Goal: Information Seeking & Learning: Learn about a topic

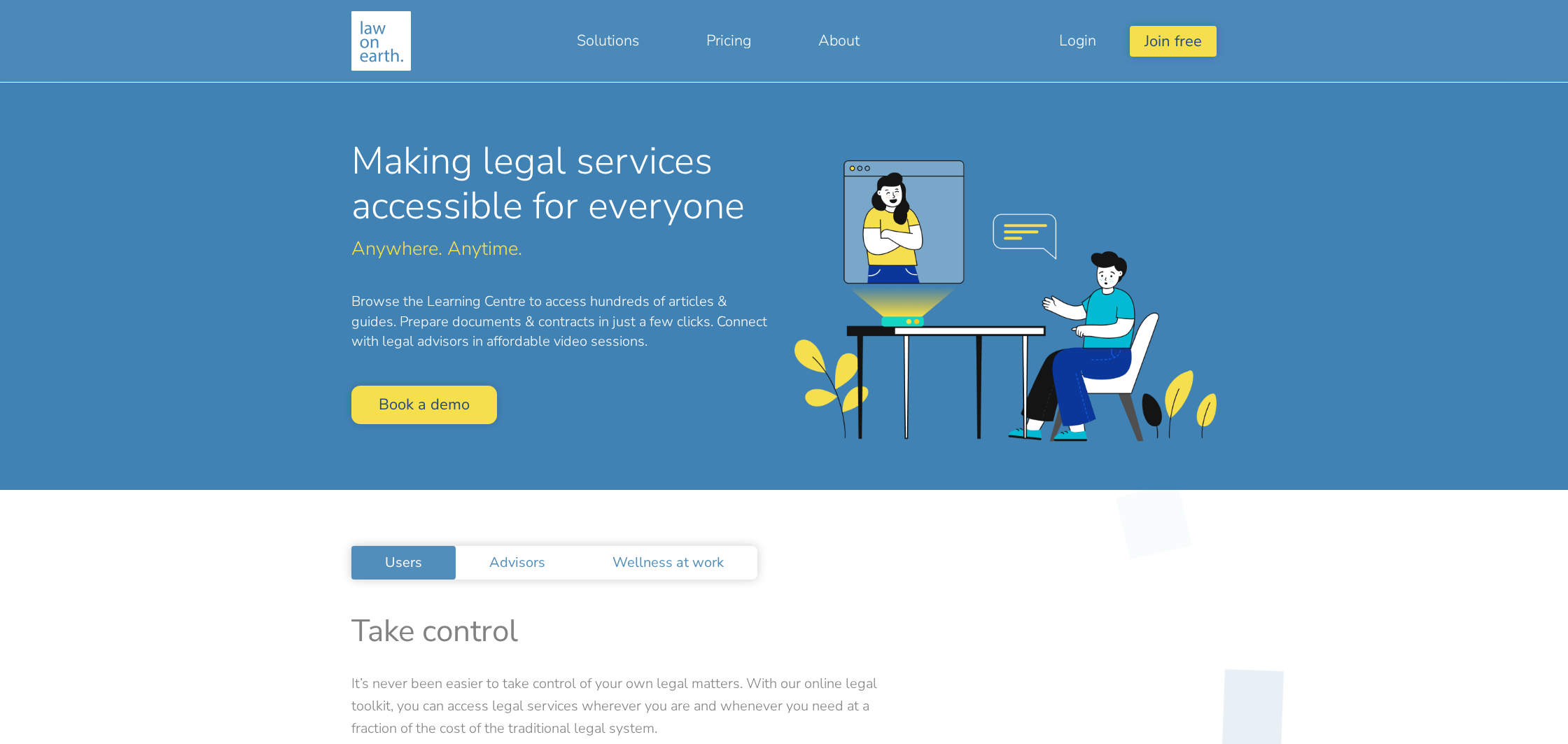
drag, startPoint x: 1338, startPoint y: 565, endPoint x: 1351, endPoint y: 564, distance: 13.0
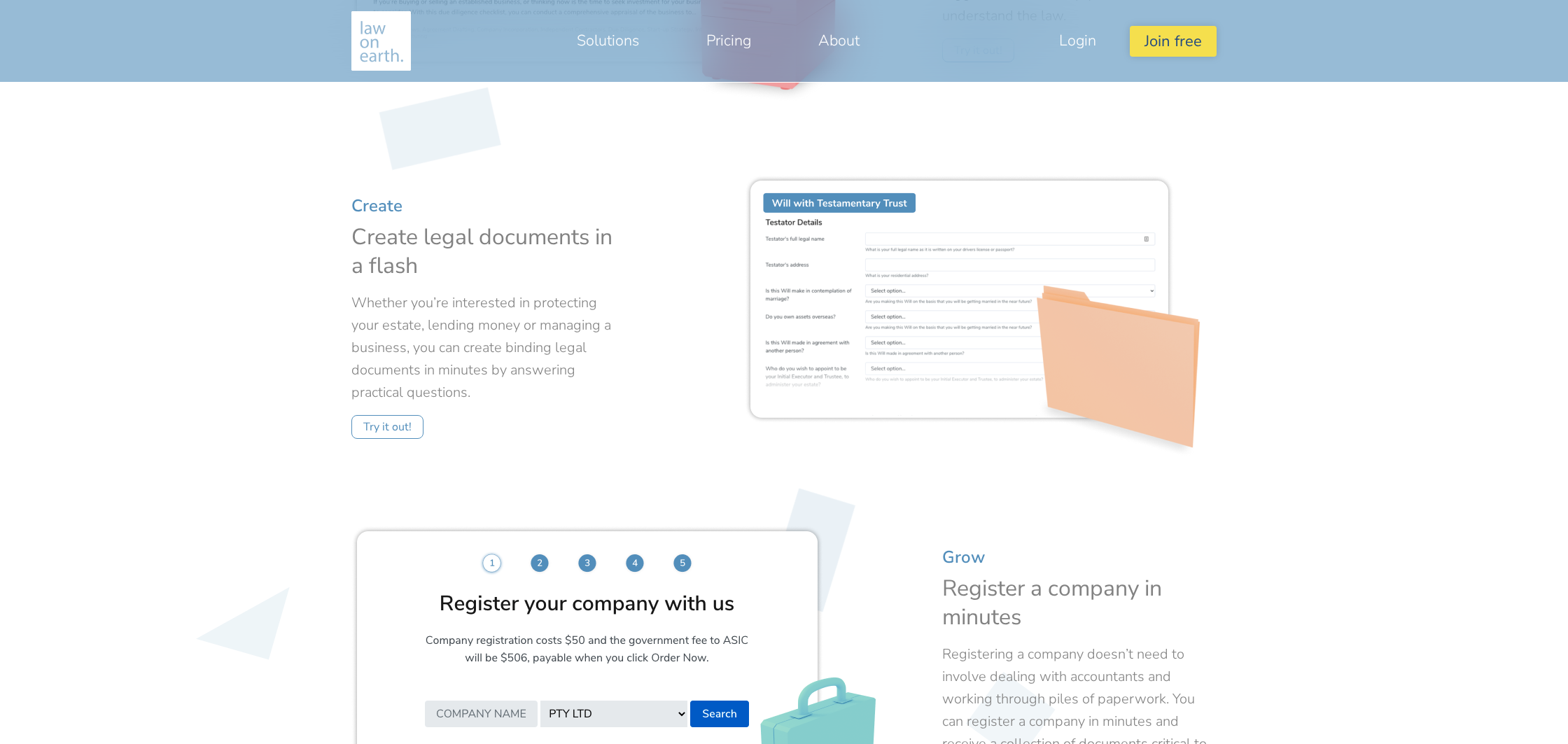
scroll to position [1543, 0]
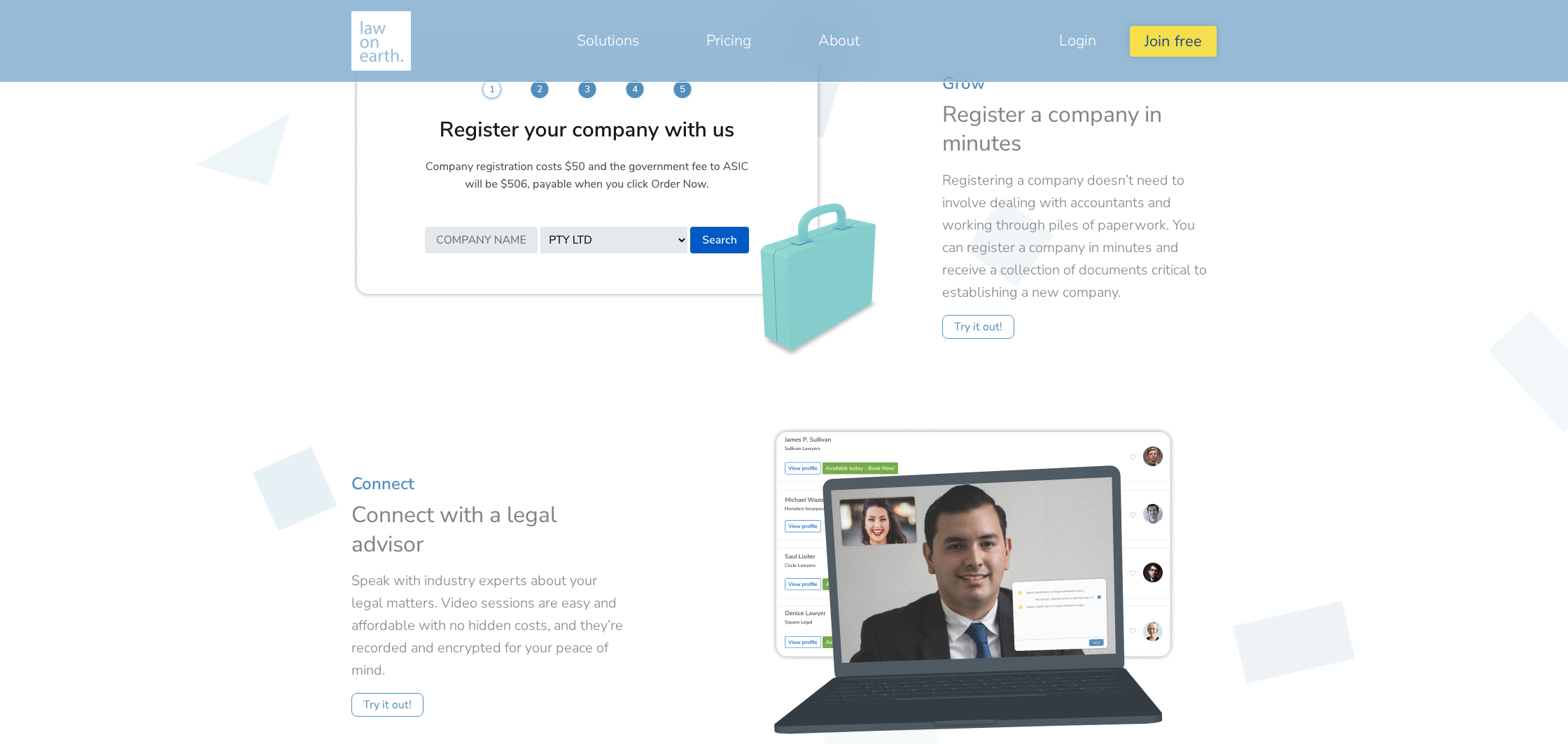
drag, startPoint x: 194, startPoint y: 419, endPoint x: 253, endPoint y: 416, distance: 59.1
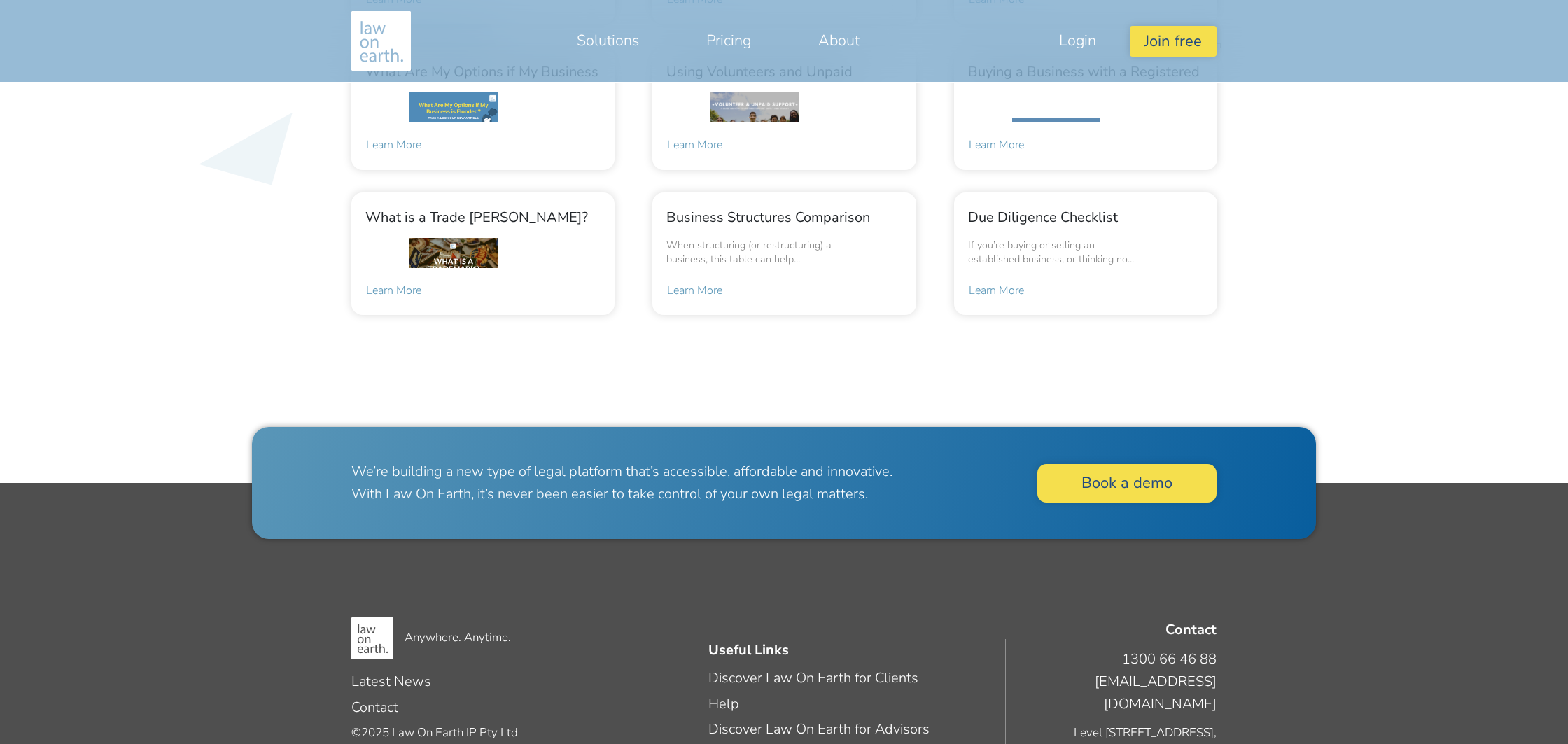
scroll to position [3105, 0]
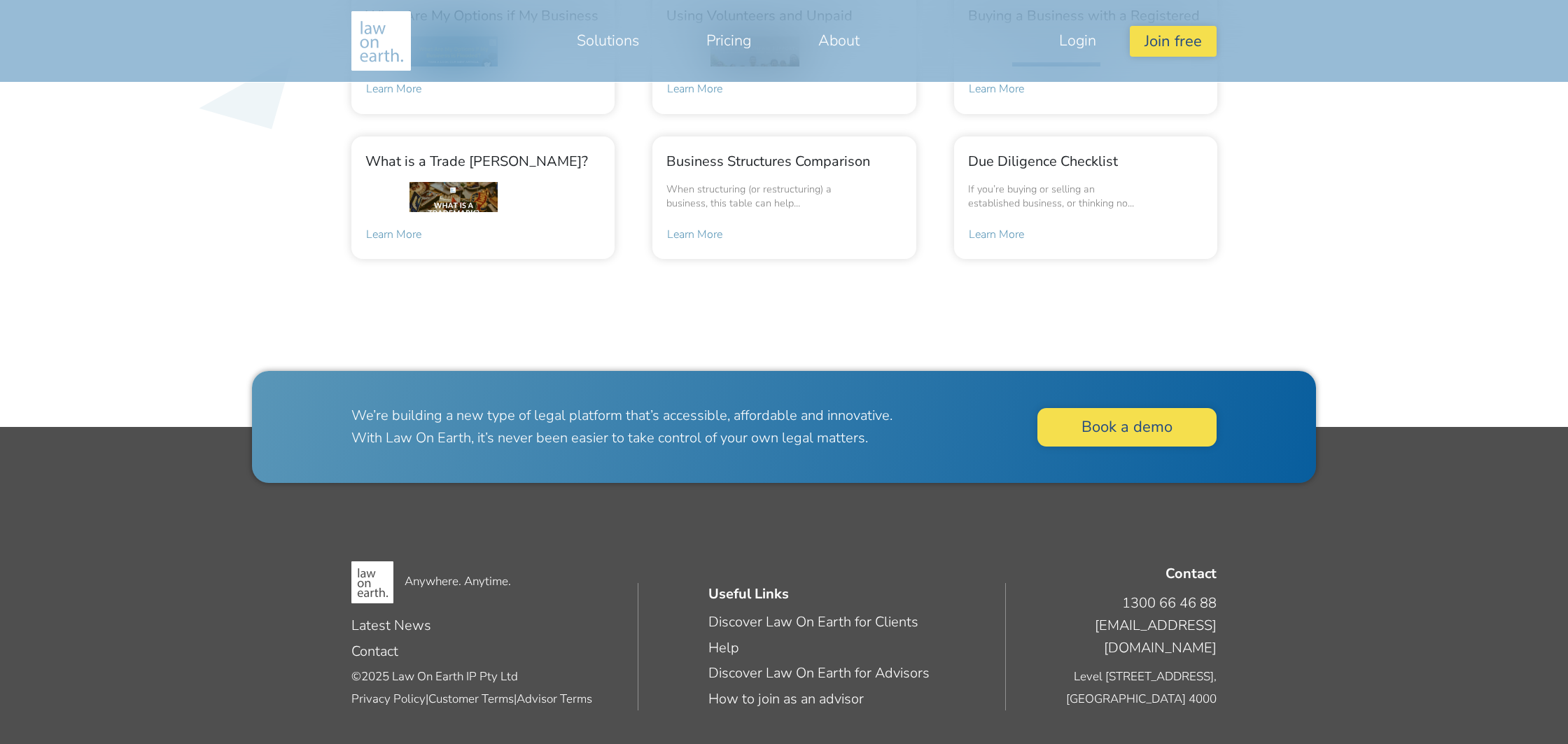
click at [1436, 462] on footer "Anywhere. Anytime. Latest News Contact © 2025 Law On Earth IP Pty Ltd Privacy P…" at bounding box center [784, 586] width 1568 height 317
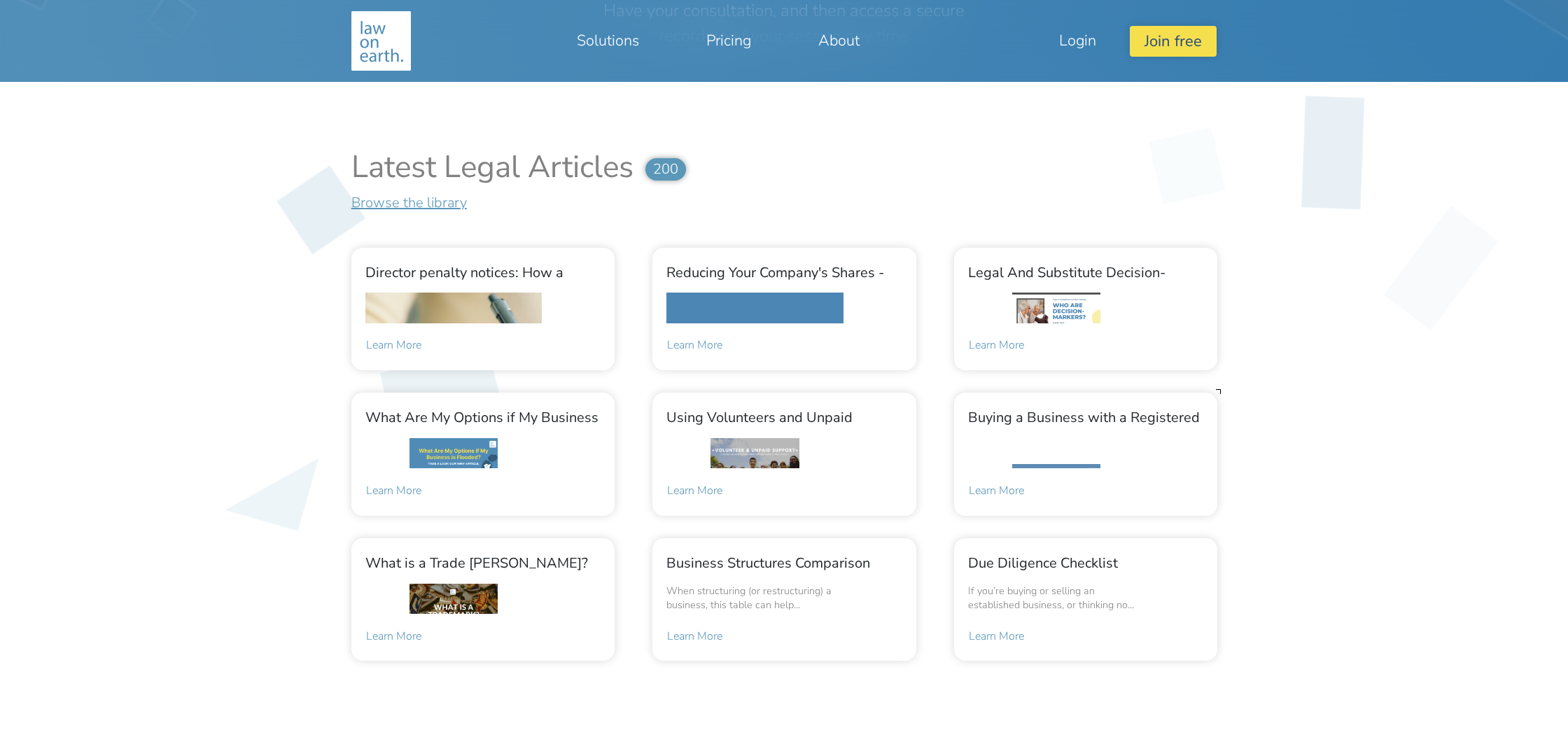
scroll to position [2704, 0]
click at [366, 132] on div at bounding box center [784, 427] width 1568 height 692
click at [1278, 654] on div at bounding box center [784, 427] width 1568 height 692
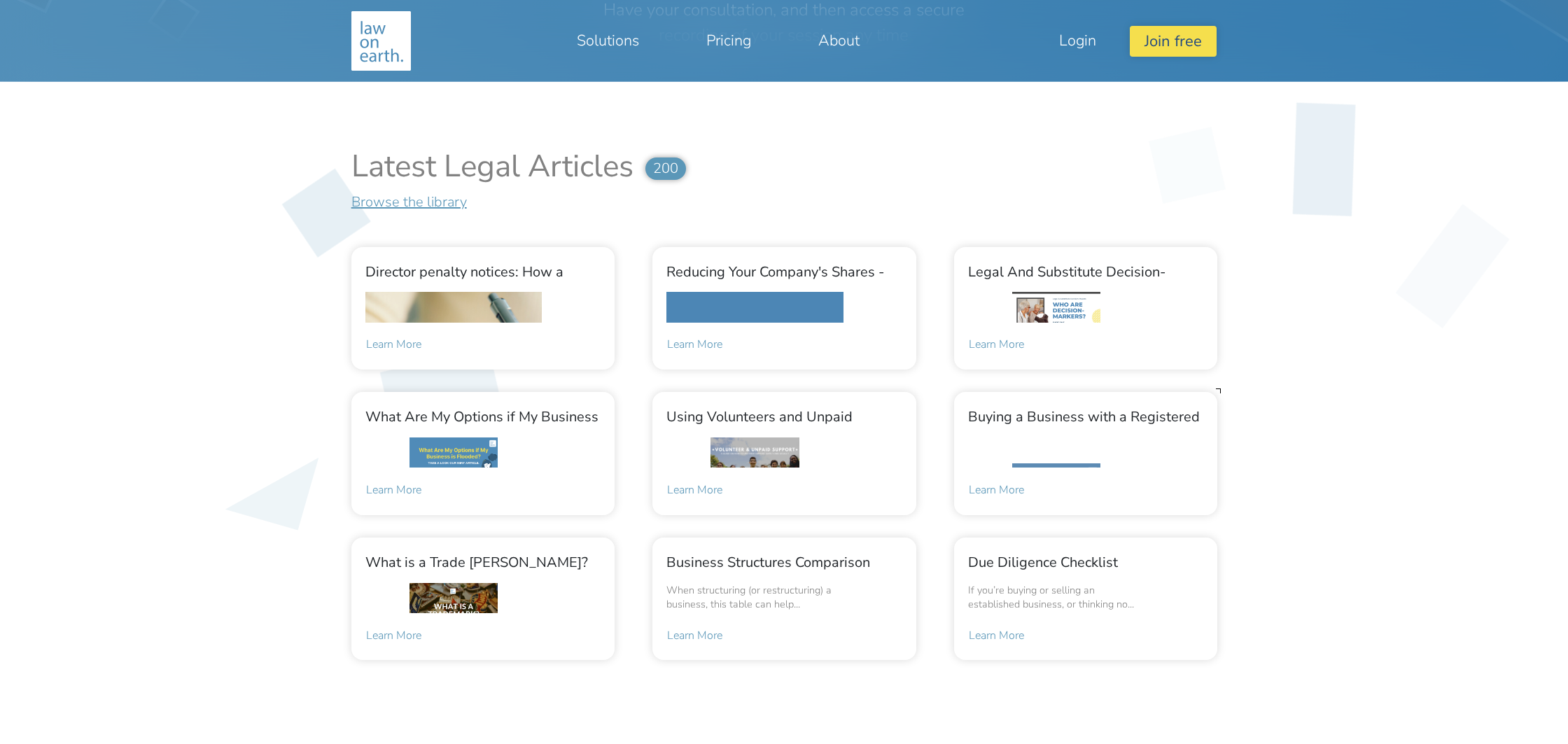
drag, startPoint x: 1427, startPoint y: 361, endPoint x: 1380, endPoint y: 345, distance: 49.6
click at [1427, 361] on div at bounding box center [784, 427] width 1568 height 692
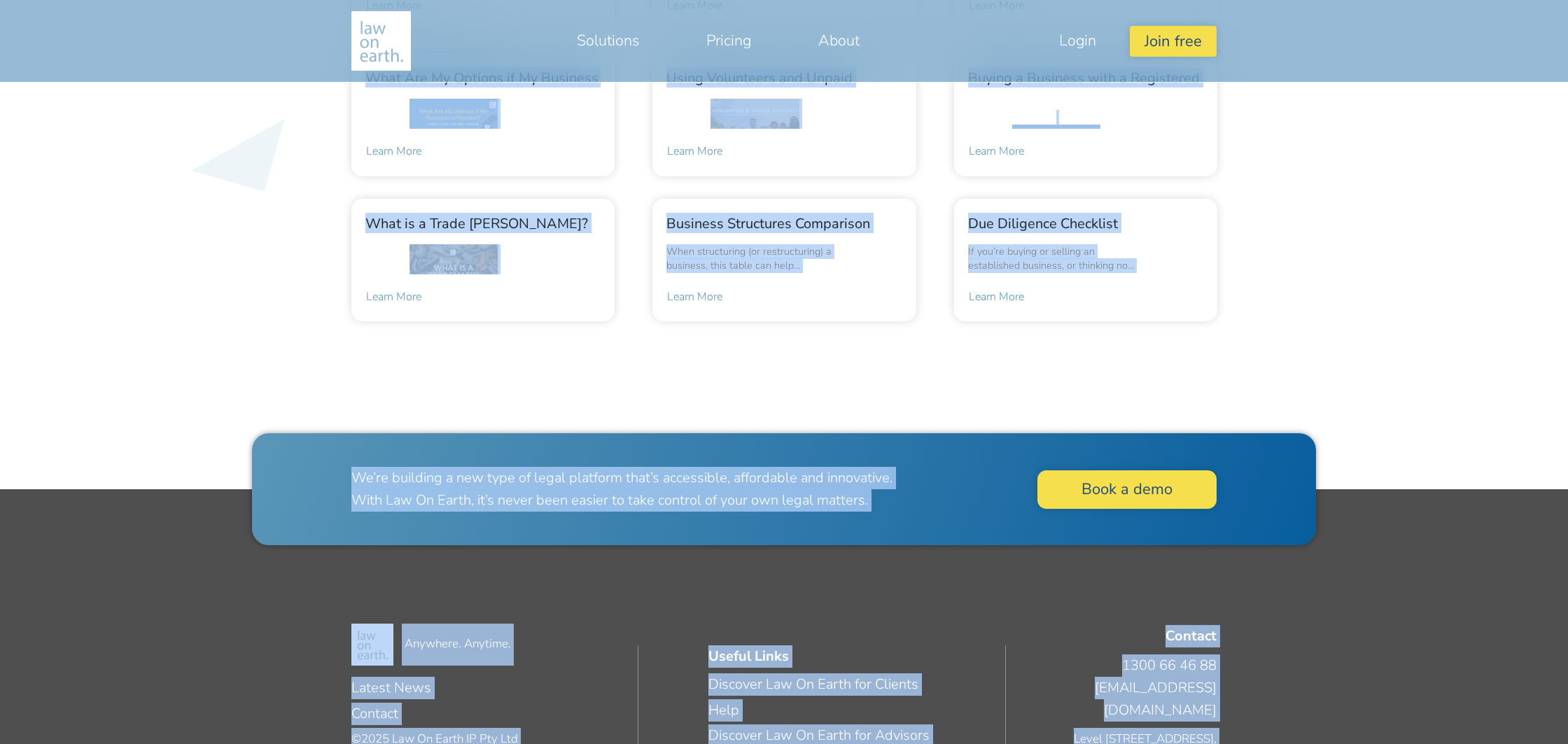
scroll to position [3105, 0]
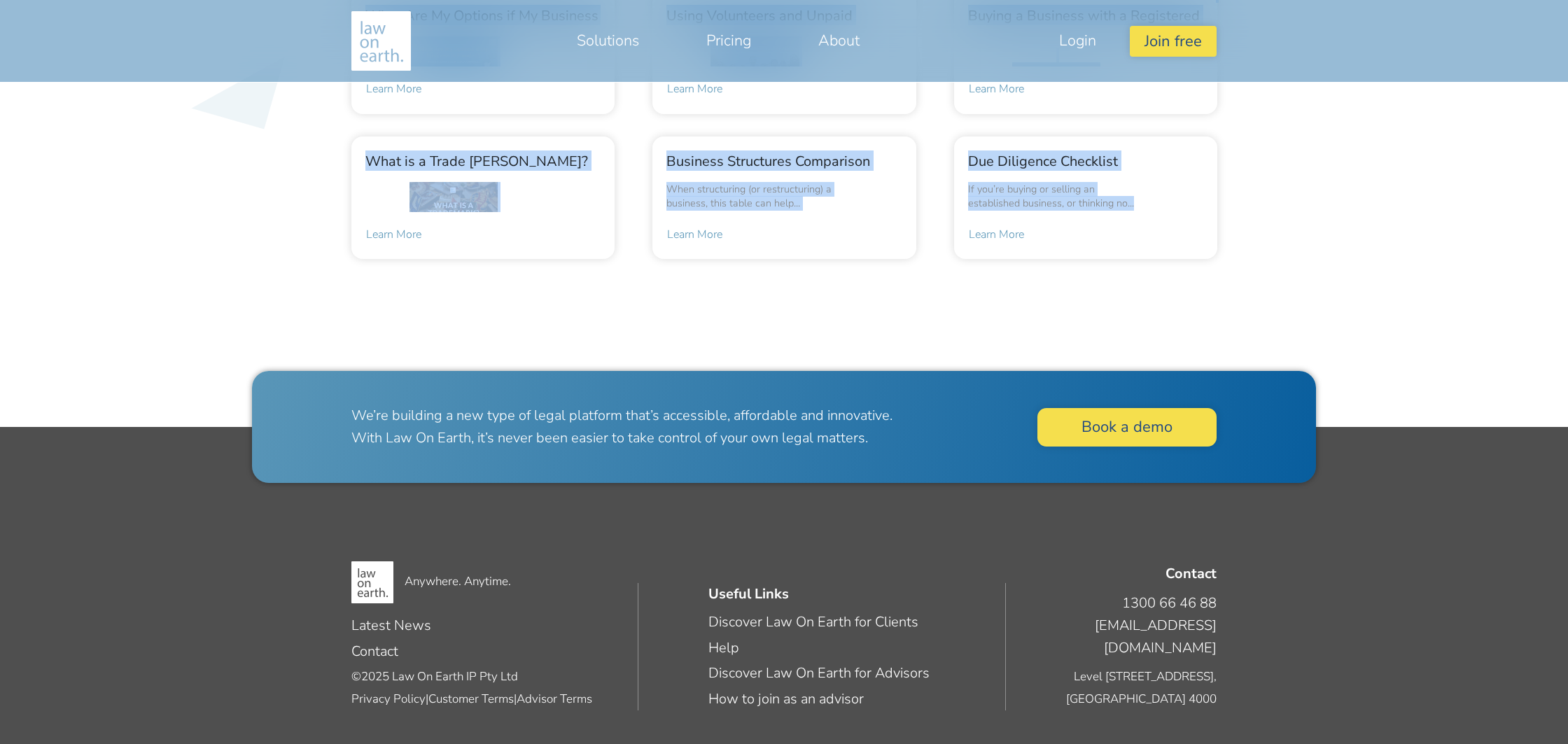
drag, startPoint x: 349, startPoint y: 245, endPoint x: 1096, endPoint y: 278, distance: 747.7
click at [1096, 278] on div "Director penalty notices: How a director can be personally liable for certain c…" at bounding box center [793, 58] width 904 height 492
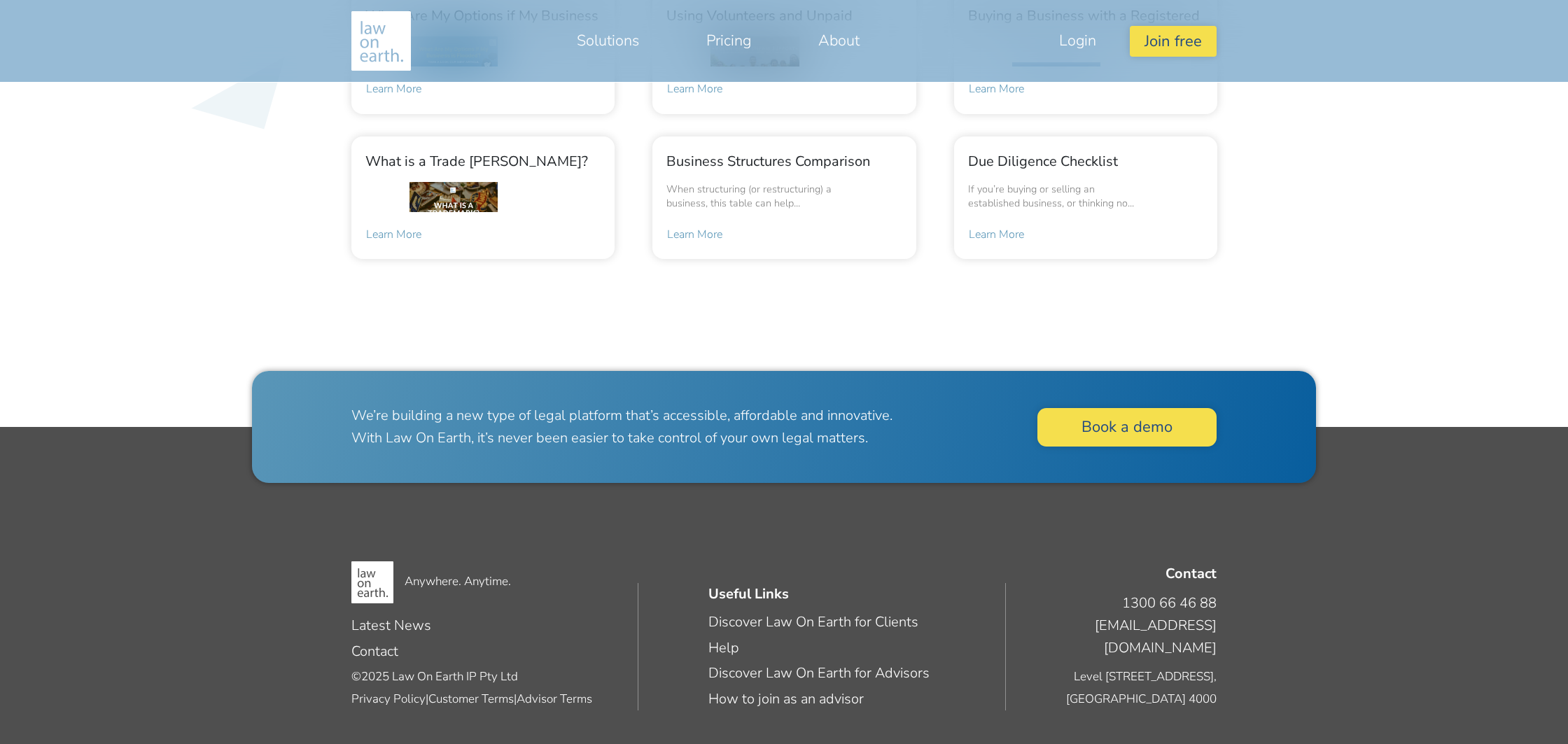
click at [1202, 273] on div "Director penalty notices: How a director can be personally liable for certain c…" at bounding box center [793, 58] width 904 height 492
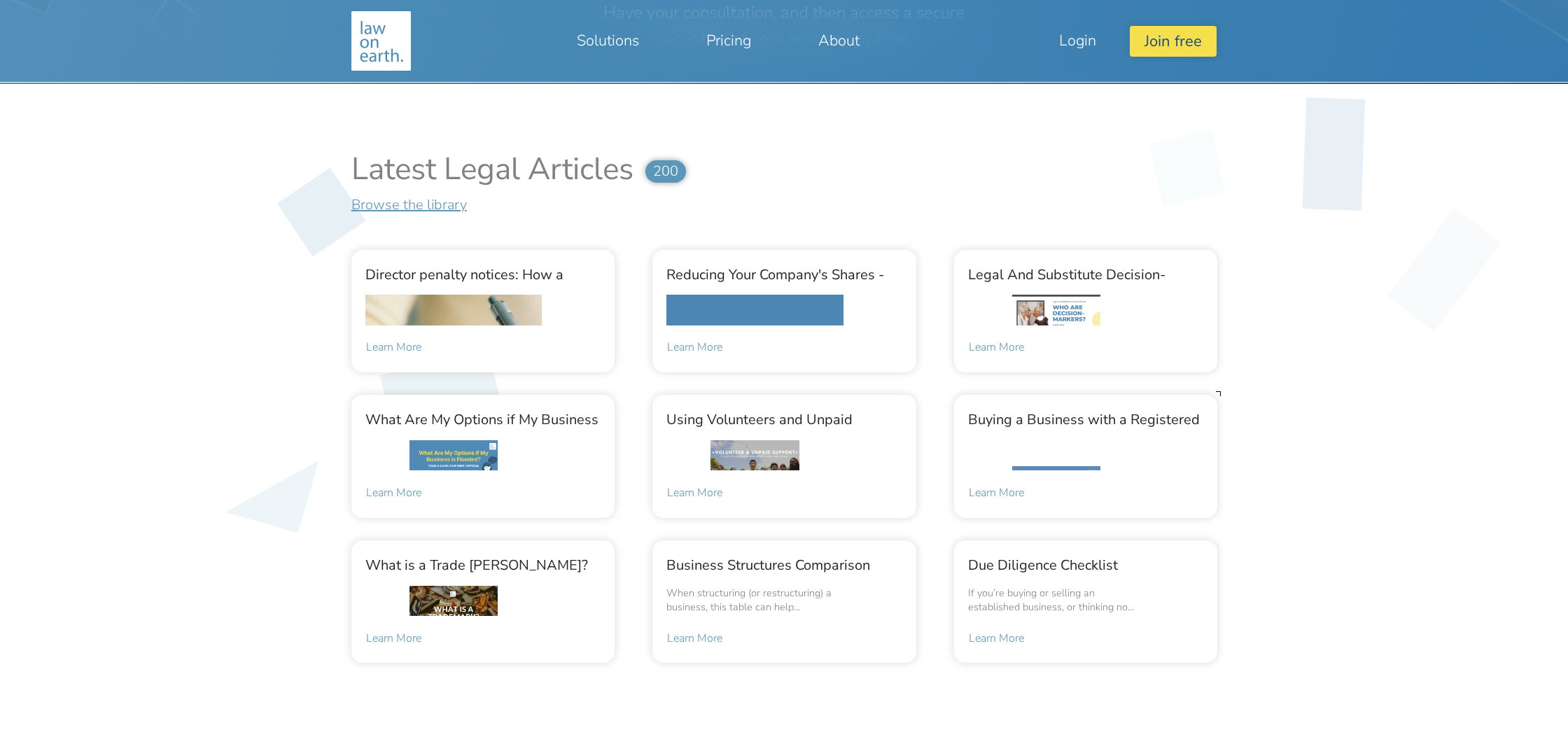
scroll to position [2700, 0]
click at [223, 260] on div at bounding box center [784, 431] width 1568 height 692
click at [1381, 399] on div at bounding box center [784, 431] width 1568 height 692
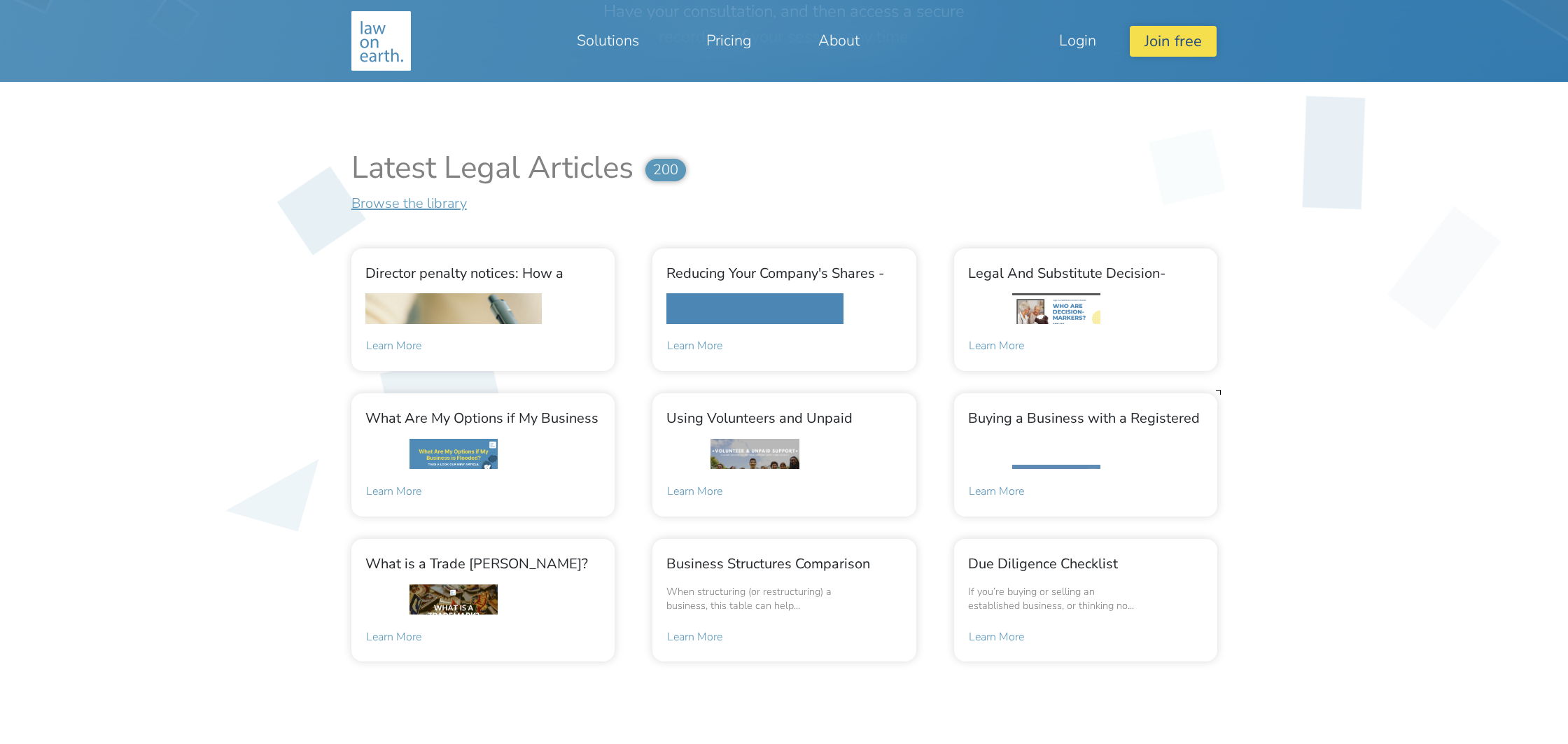
scroll to position [2703, 0]
click at [140, 135] on div at bounding box center [784, 427] width 1568 height 692
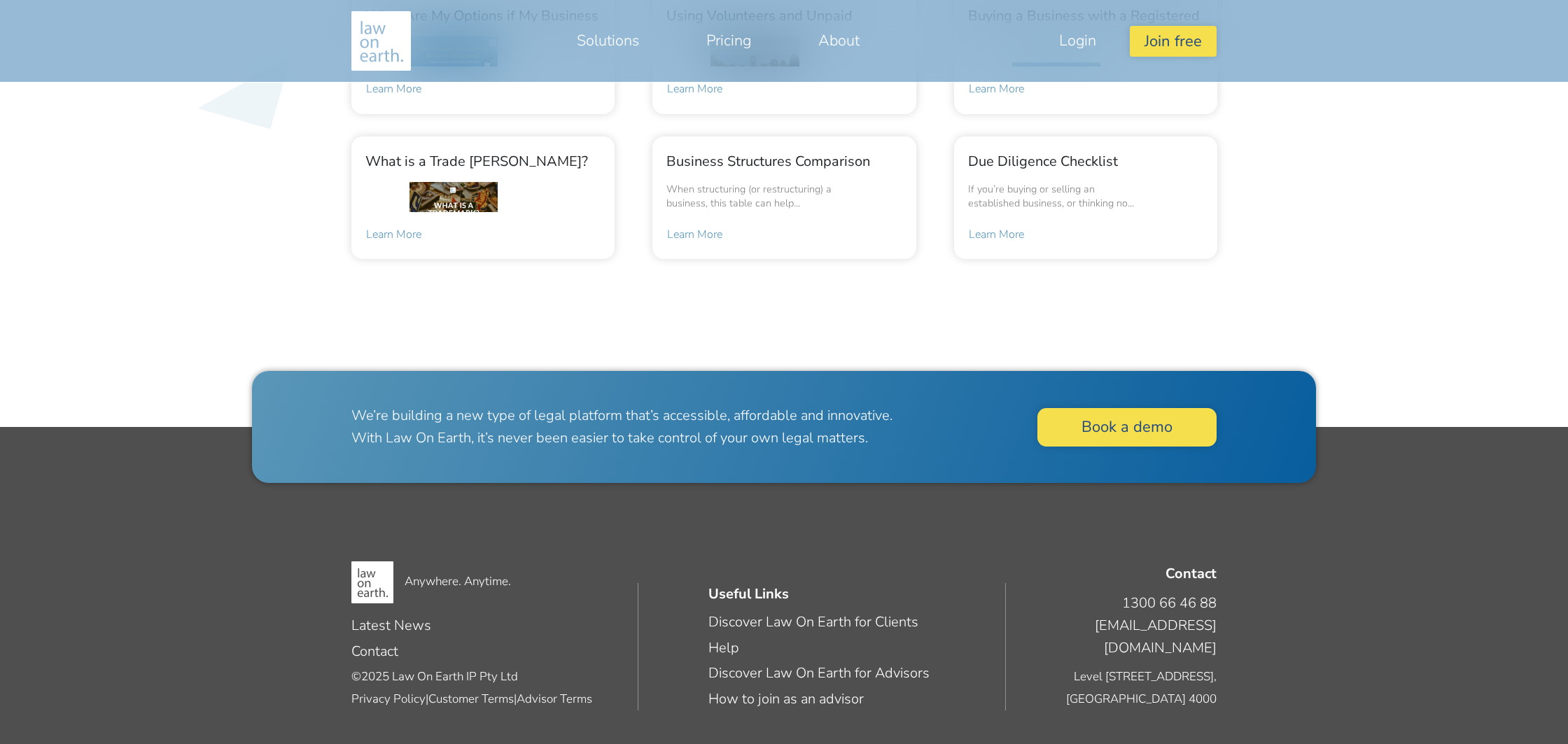
click at [1228, 300] on div "Director penalty notices: How a director can be personally liable for certain c…" at bounding box center [793, 58] width 904 height 492
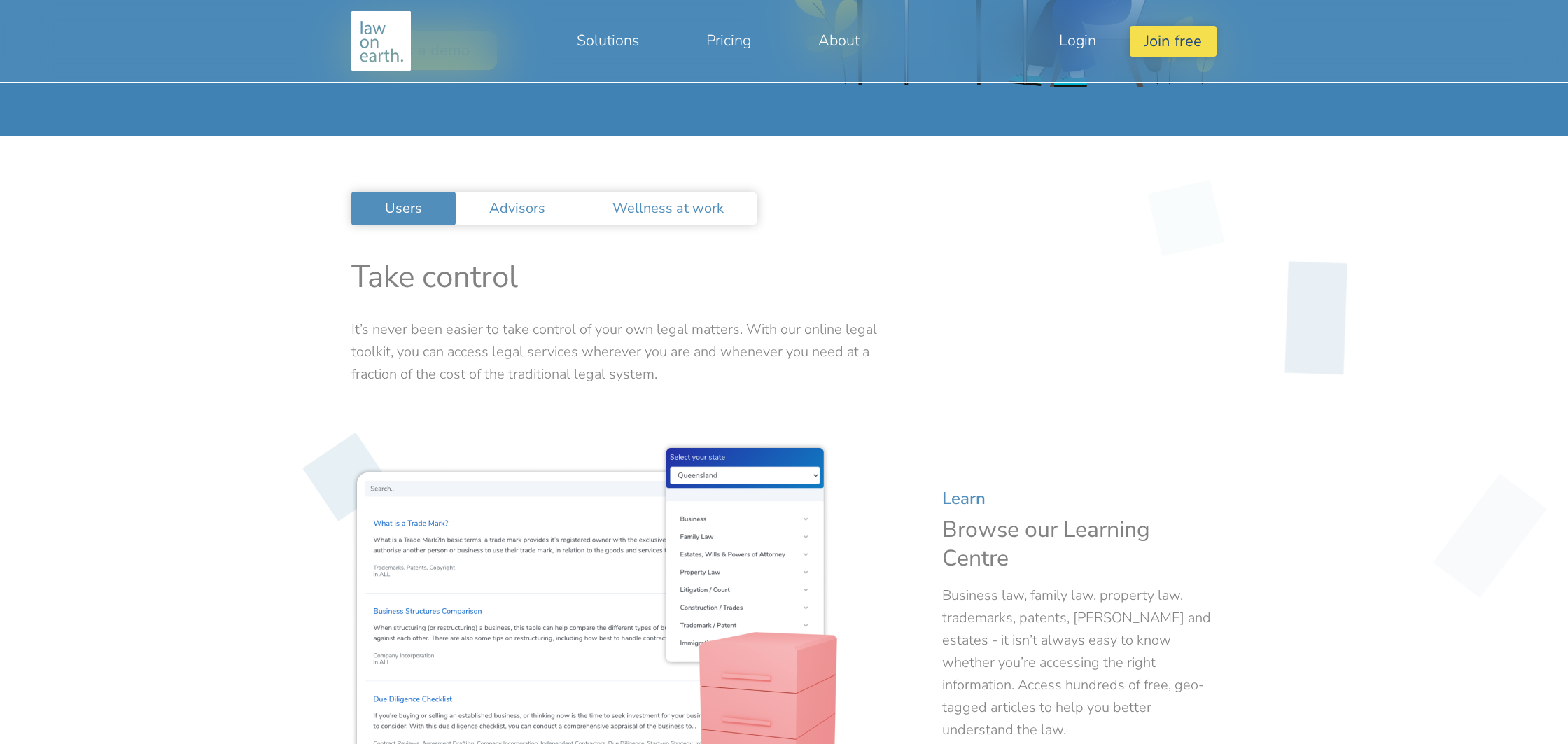
scroll to position [486, 0]
